Goal: Book appointment/travel/reservation

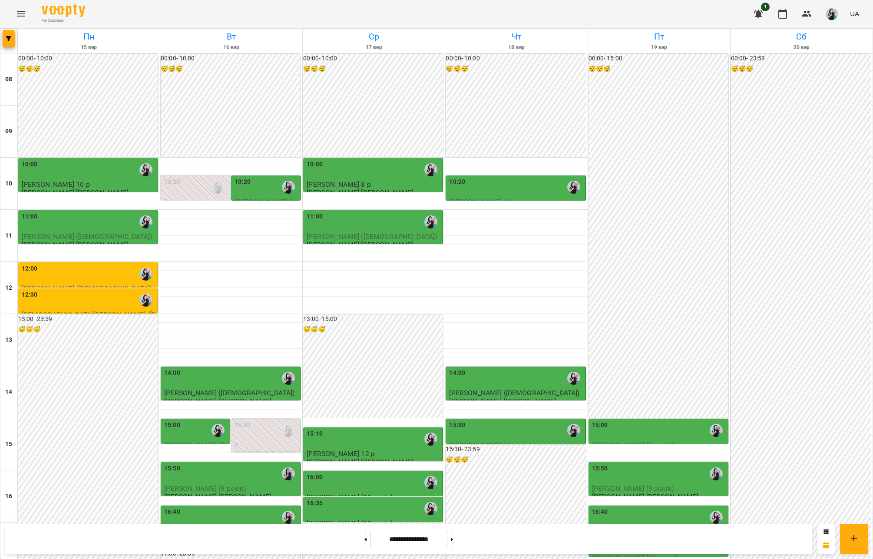
scroll to position [65, 0]
click at [453, 542] on button at bounding box center [452, 539] width 2 height 19
type input "**********"
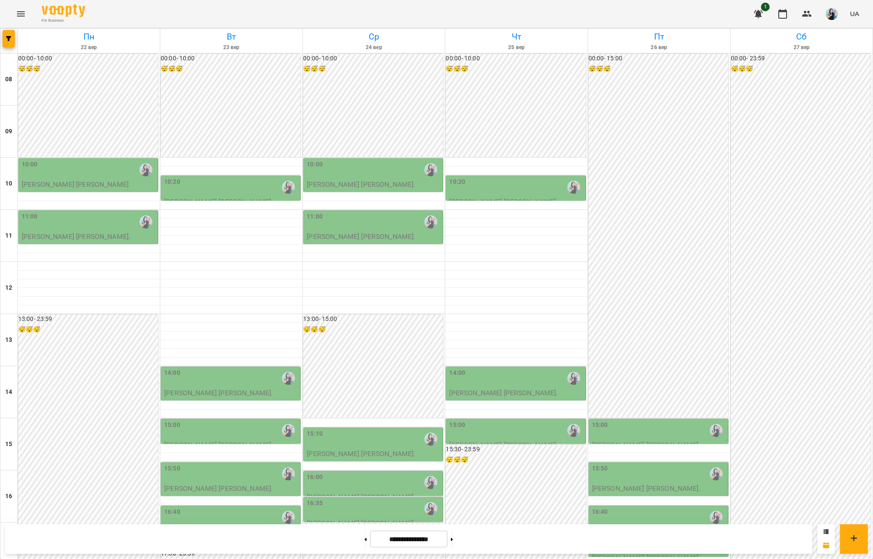
scroll to position [47, 0]
click at [115, 160] on div "10:00" at bounding box center [89, 170] width 134 height 20
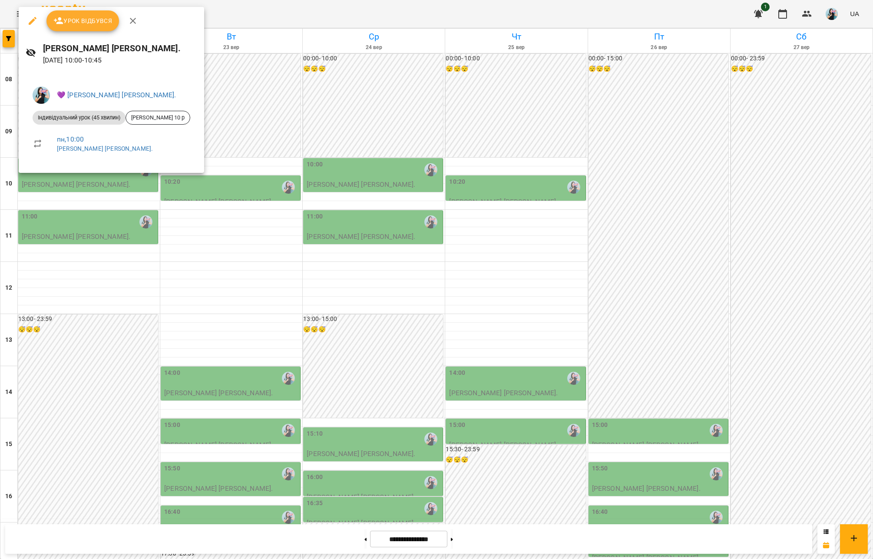
click at [114, 190] on div at bounding box center [436, 279] width 873 height 559
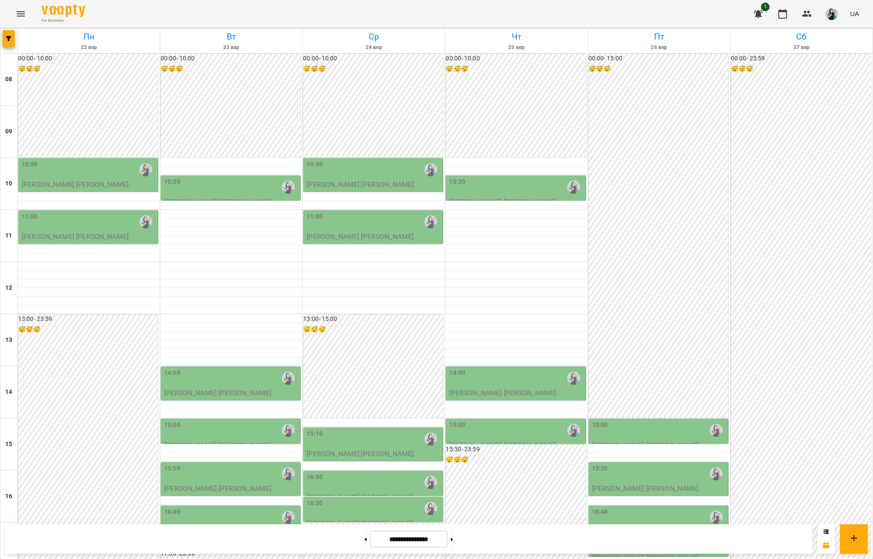
click at [114, 233] on p "[PERSON_NAME] [PERSON_NAME]." at bounding box center [76, 236] width 109 height 7
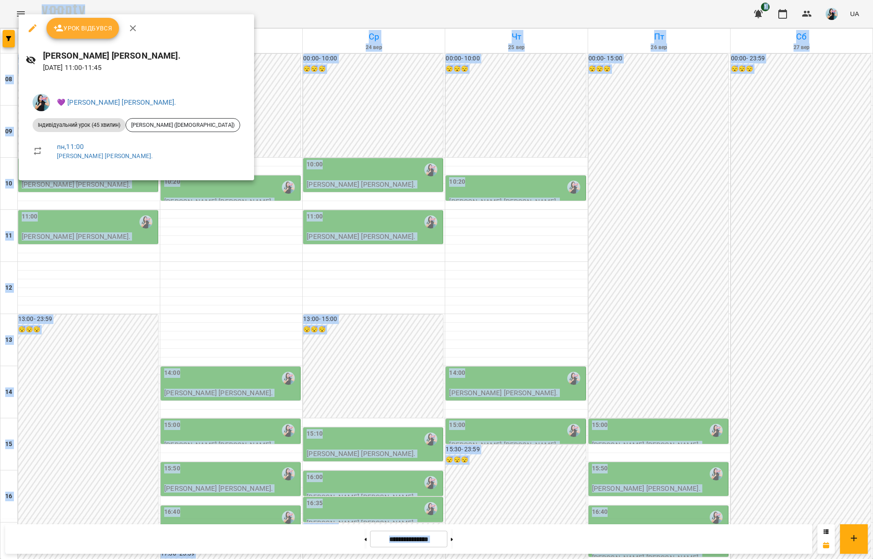
click at [114, 190] on div at bounding box center [436, 279] width 873 height 559
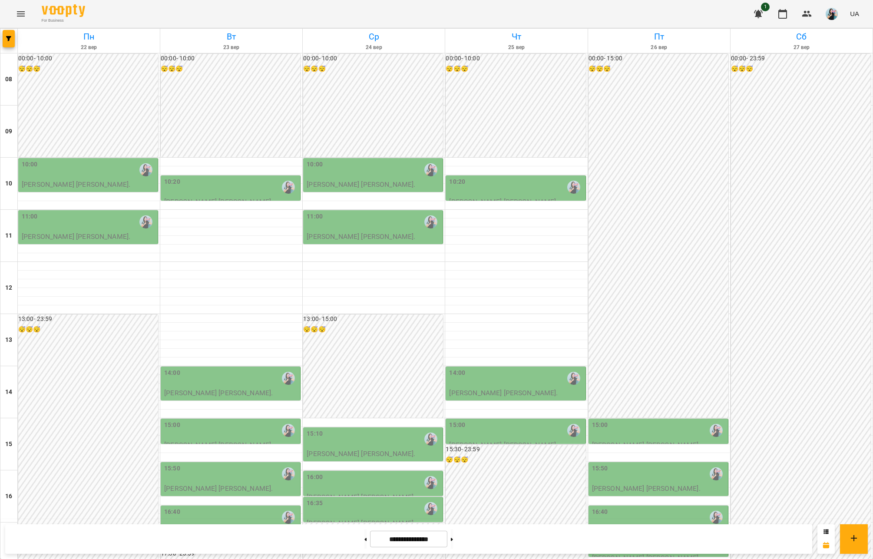
click at [187, 177] on div "10:20" at bounding box center [231, 187] width 134 height 20
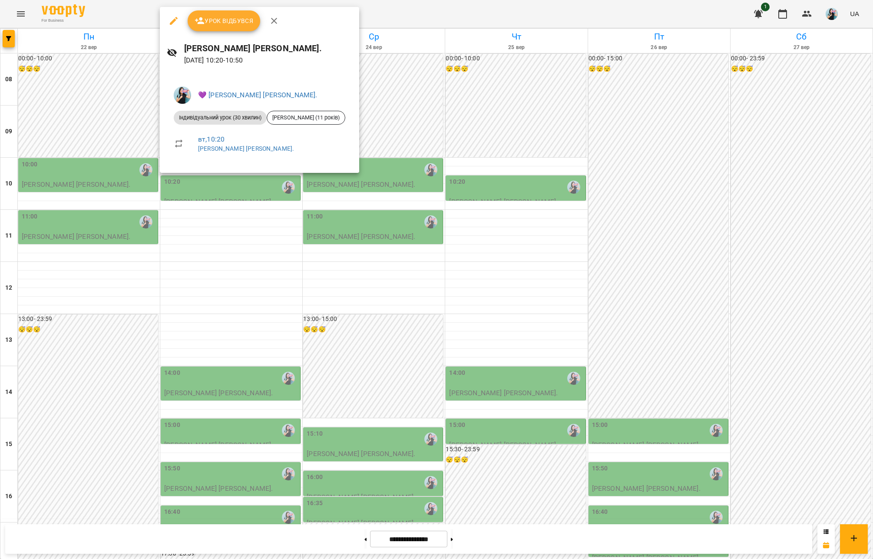
click at [98, 182] on div at bounding box center [436, 279] width 873 height 559
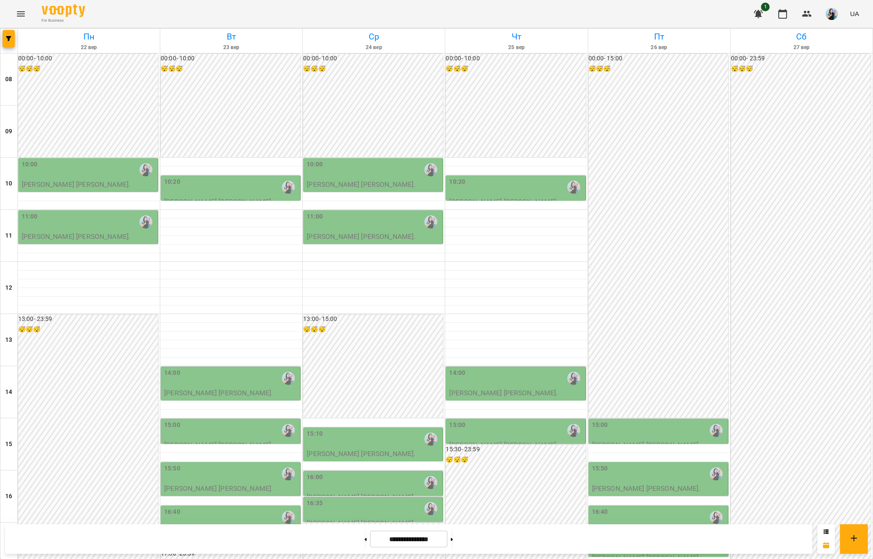
click at [98, 212] on div "11:00" at bounding box center [89, 222] width 134 height 20
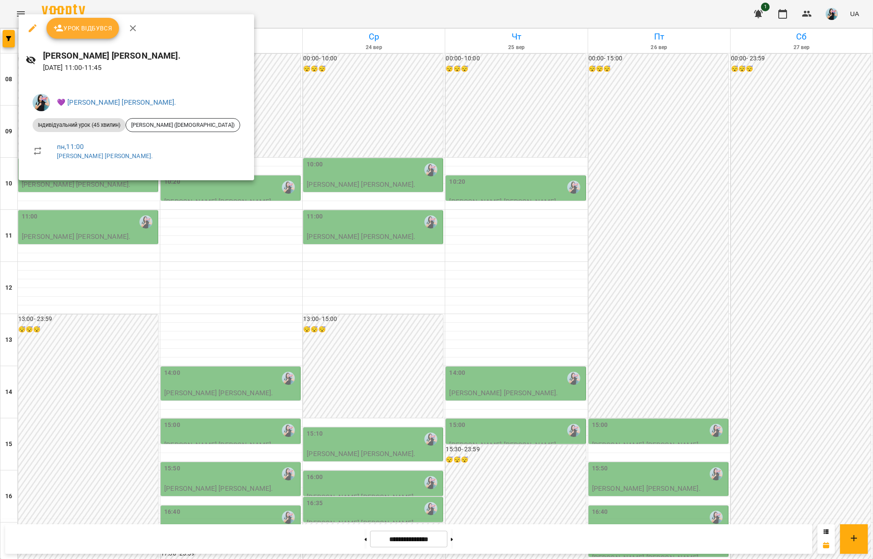
click at [230, 140] on div at bounding box center [436, 279] width 873 height 559
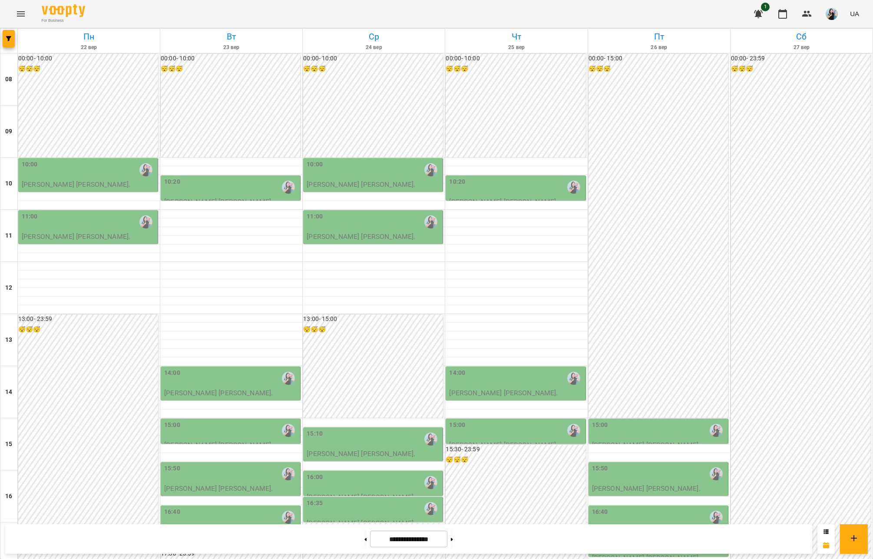
click at [219, 485] on p "[PERSON_NAME] [PERSON_NAME]." at bounding box center [218, 488] width 109 height 7
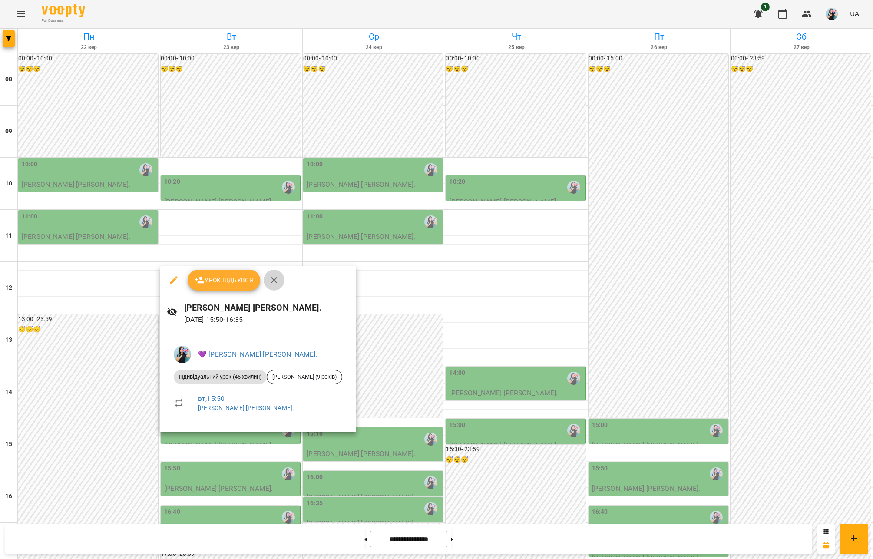
click at [272, 280] on icon "button" at bounding box center [274, 280] width 10 height 10
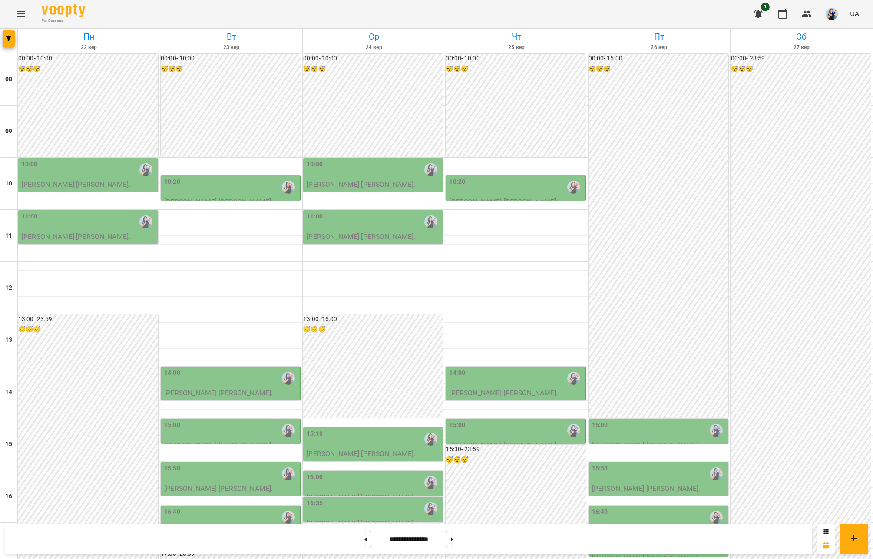
scroll to position [0, 0]
click at [209, 189] on div "10:20" at bounding box center [231, 187] width 134 height 20
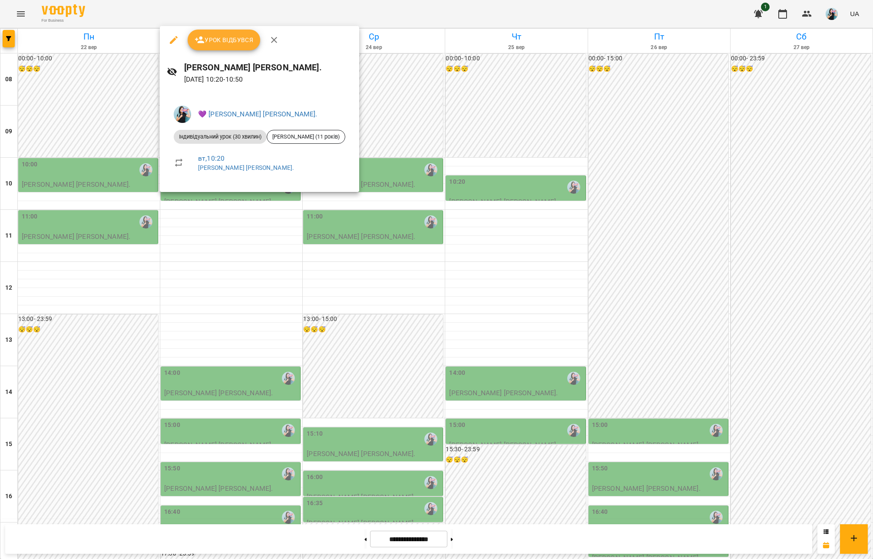
click at [209, 189] on div "💜 [PERSON_NAME] [PERSON_NAME]. Індивідуальний урок (30 хвилин) [PERSON_NAME] (1…" at bounding box center [259, 142] width 199 height 100
click at [272, 39] on icon "button" at bounding box center [274, 40] width 6 height 6
